Goal: Task Accomplishment & Management: Use online tool/utility

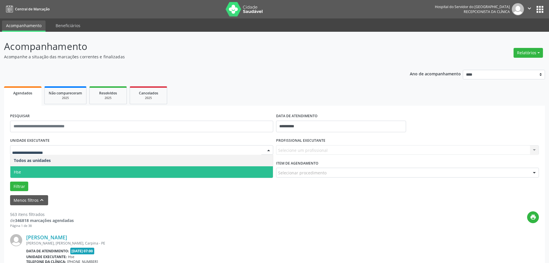
click at [35, 172] on span "Hse" at bounding box center [141, 172] width 263 height 12
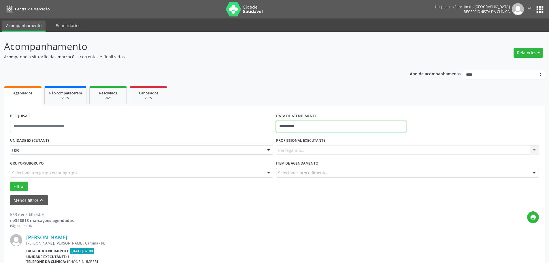
click at [299, 127] on input "**********" at bounding box center [341, 127] width 130 height 12
click at [297, 170] on span "8" at bounding box center [295, 167] width 11 height 11
type input "**********"
click at [297, 170] on span "8" at bounding box center [295, 167] width 11 height 11
click at [18, 185] on button "Filtrar" at bounding box center [19, 186] width 18 height 10
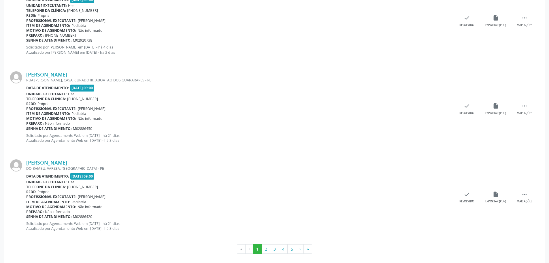
scroll to position [1313, 0]
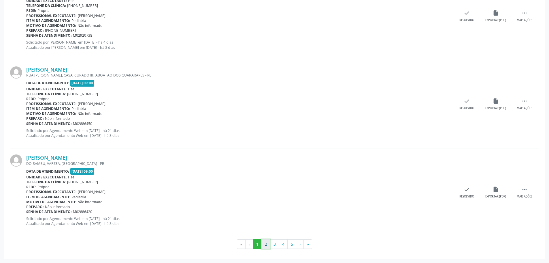
click at [263, 241] on button "2" at bounding box center [266, 244] width 9 height 10
click at [271, 241] on button "3" at bounding box center [274, 244] width 9 height 10
click at [281, 243] on button "4" at bounding box center [283, 244] width 9 height 10
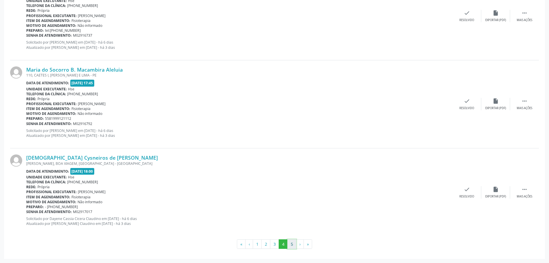
click at [294, 242] on button "5" at bounding box center [292, 244] width 9 height 10
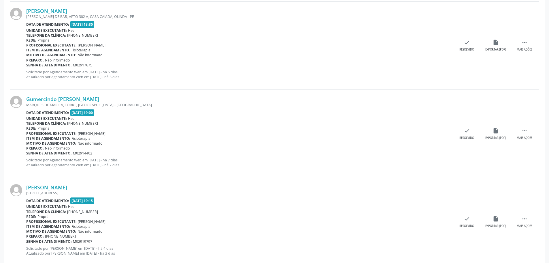
scroll to position [344, 0]
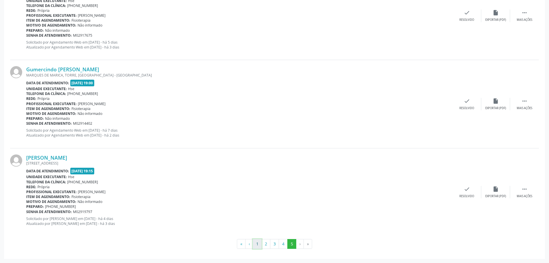
click at [257, 244] on button "1" at bounding box center [257, 244] width 9 height 10
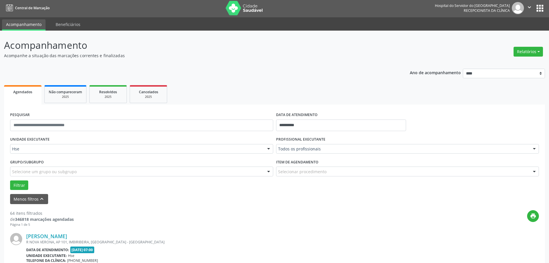
scroll to position [0, 0]
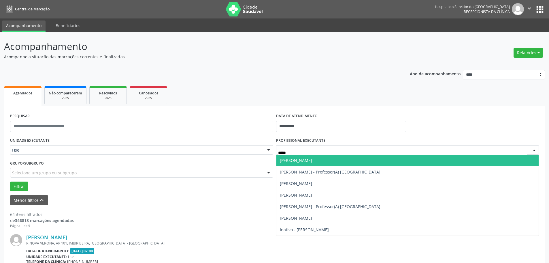
type input "******"
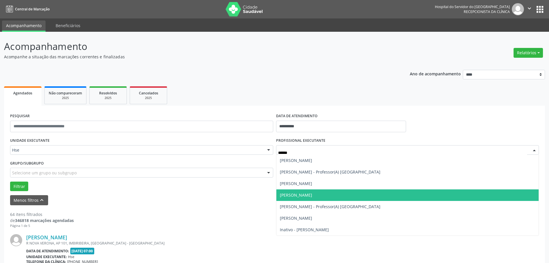
click at [324, 190] on span "Eduardo Magalhaes" at bounding box center [408, 195] width 263 height 12
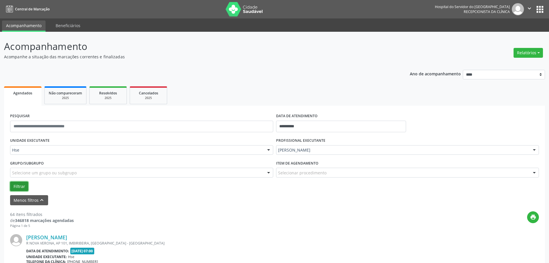
click at [15, 182] on button "Filtrar" at bounding box center [19, 186] width 18 height 10
click at [541, 54] on button "Relatórios" at bounding box center [528, 53] width 29 height 10
click at [493, 65] on link "Agendamentos" at bounding box center [513, 65] width 62 height 8
select select "*"
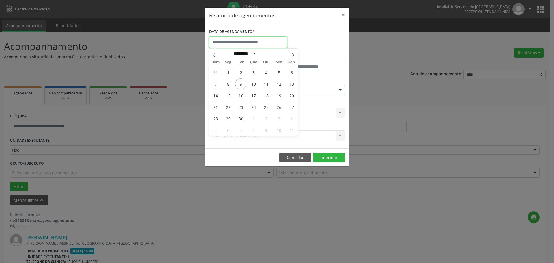
click at [230, 46] on input "text" at bounding box center [248, 42] width 78 height 12
click at [228, 82] on span "8" at bounding box center [227, 83] width 11 height 11
type input "**********"
click at [228, 82] on span "8" at bounding box center [227, 83] width 11 height 11
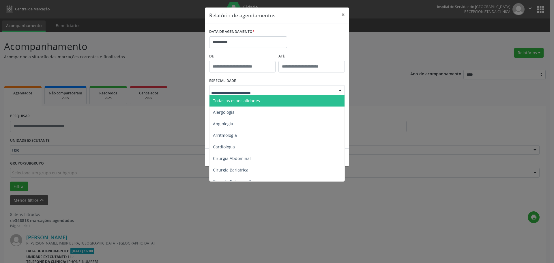
click at [238, 100] on span "Todas as especialidades" at bounding box center [236, 100] width 47 height 5
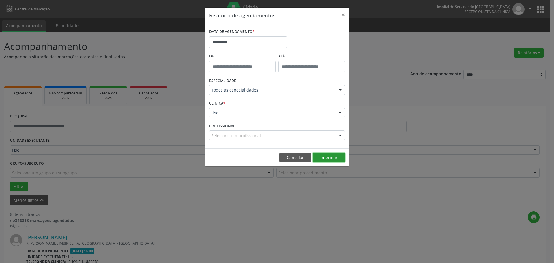
click at [334, 156] on button "Imprimir" at bounding box center [329, 158] width 32 height 10
click at [340, 14] on button "×" at bounding box center [343, 14] width 12 height 14
